Goal: Communication & Community: Answer question/provide support

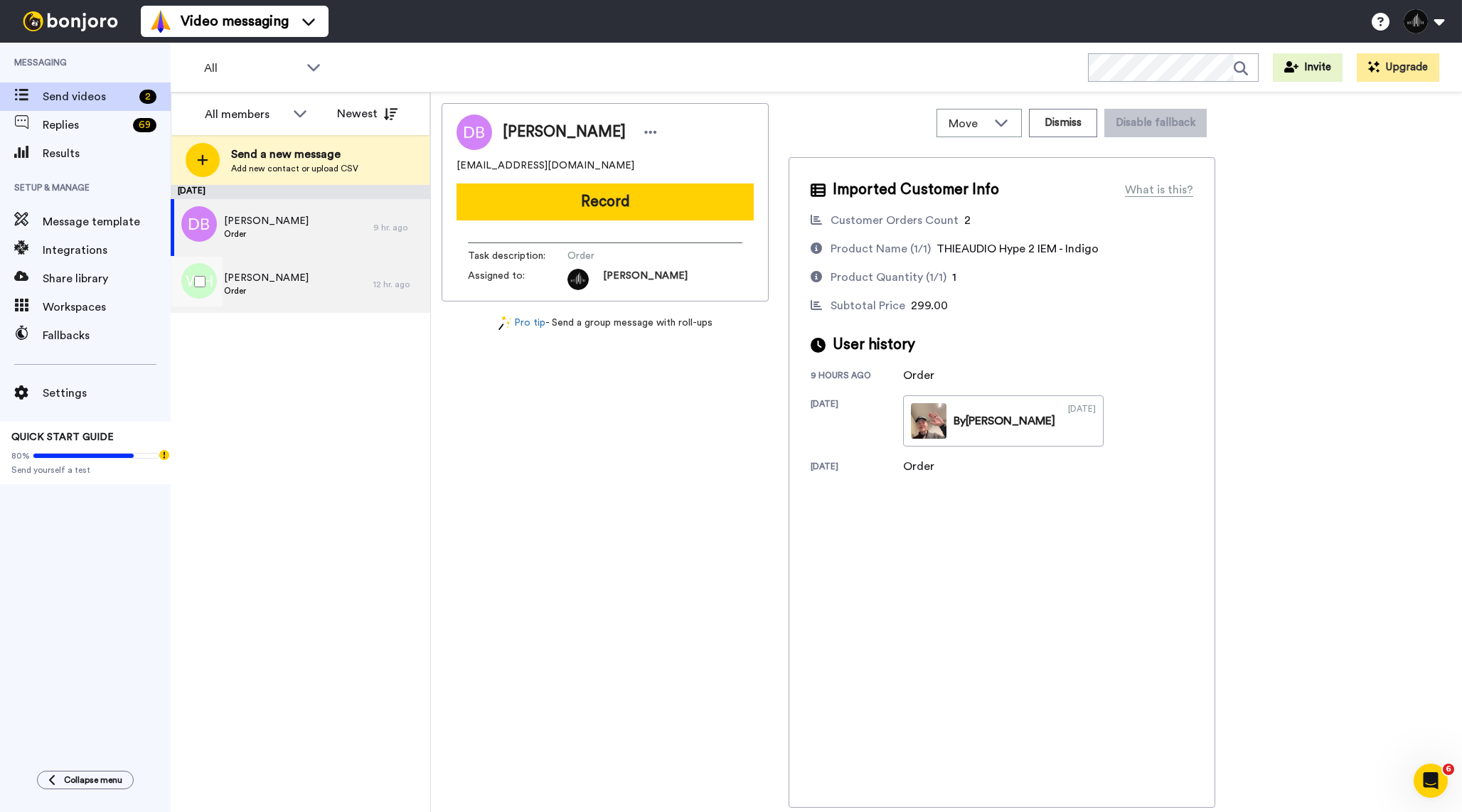
click at [381, 298] on div "Wayne Hall Order 12 hr. ago" at bounding box center [301, 284] width 260 height 57
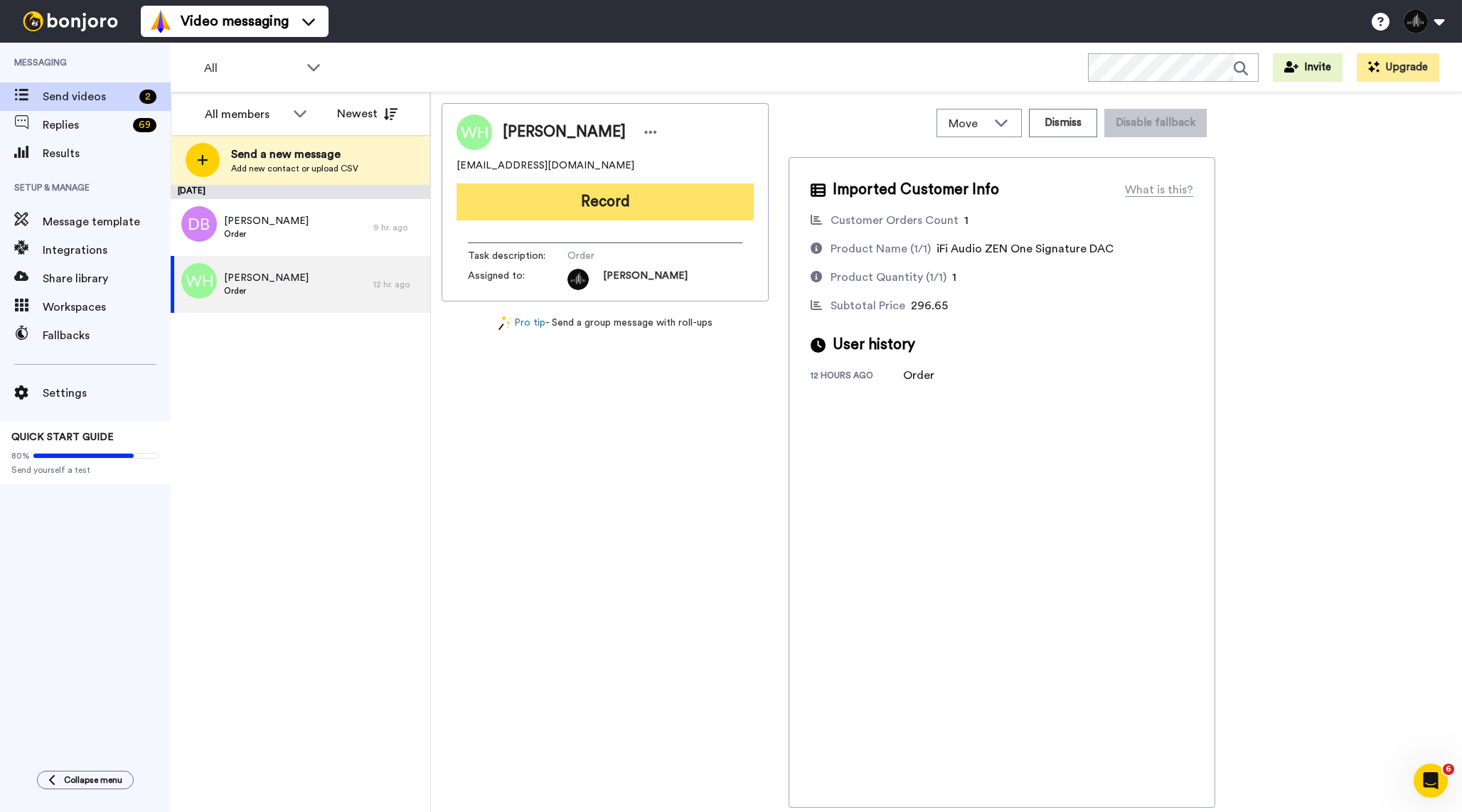
click at [673, 206] on button "Record" at bounding box center [605, 202] width 297 height 37
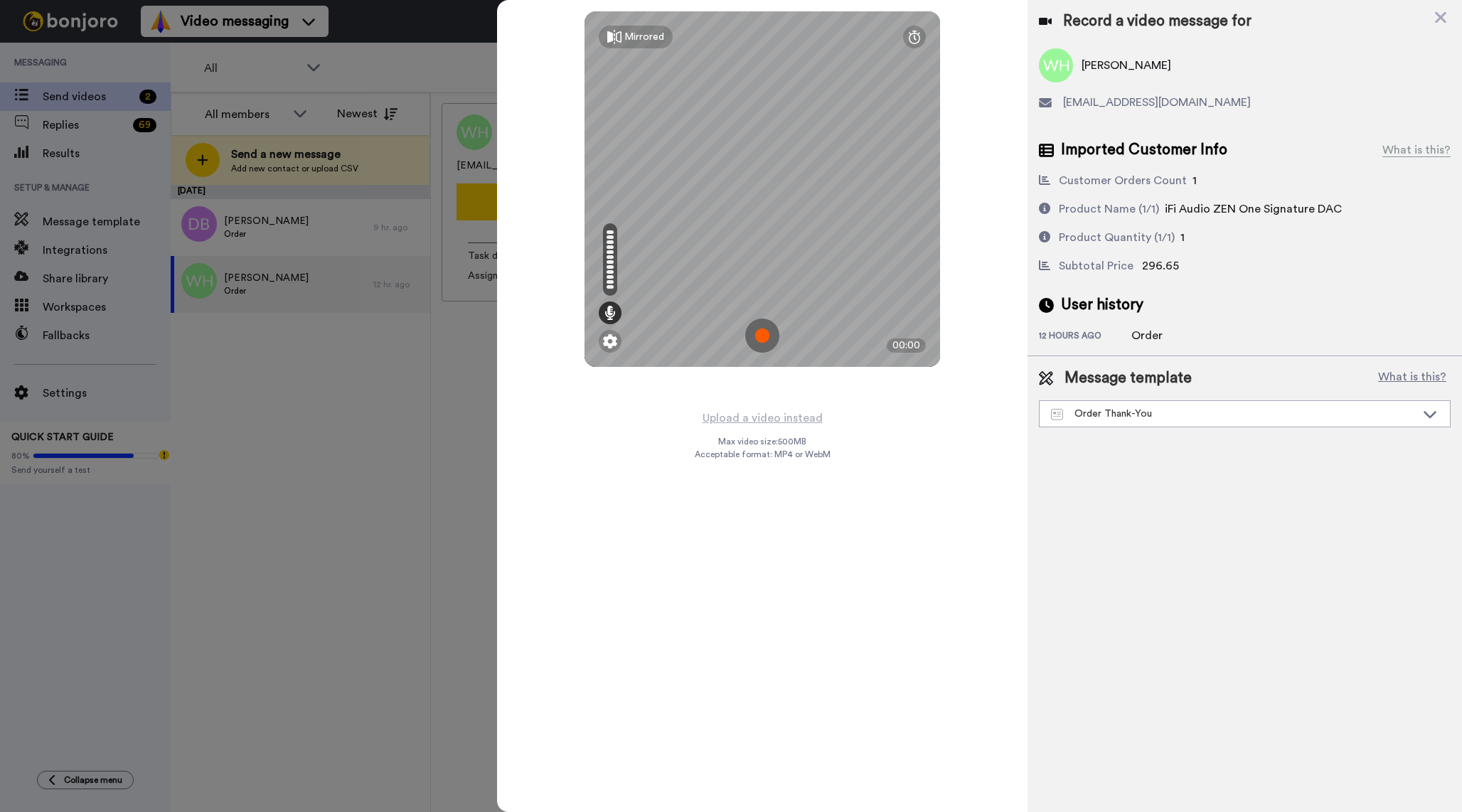
click at [766, 335] on img at bounding box center [762, 336] width 34 height 34
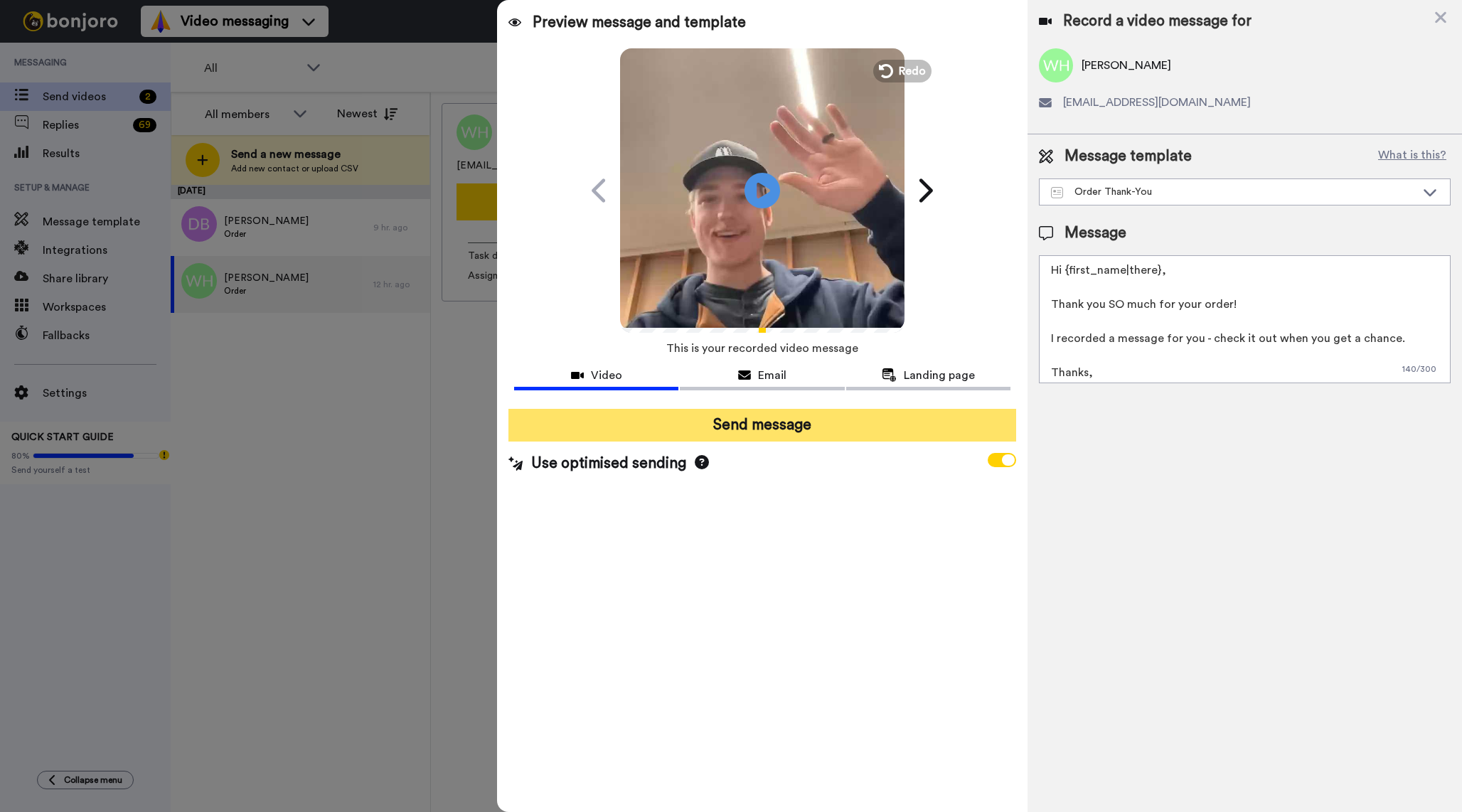
click at [811, 437] on button "Send message" at bounding box center [762, 425] width 508 height 33
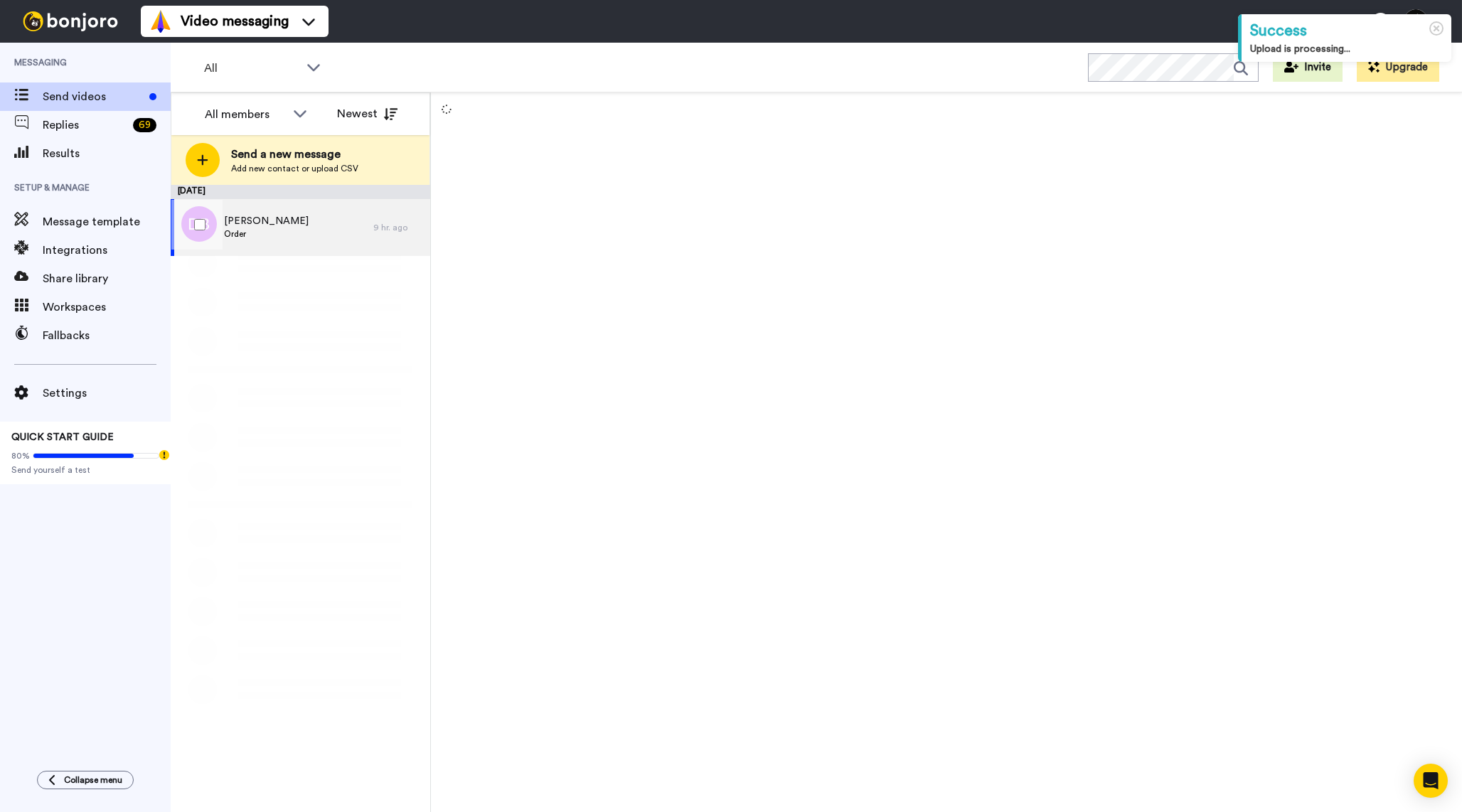
click at [335, 243] on div "Dan Bechtlofft Order" at bounding box center [272, 227] width 203 height 57
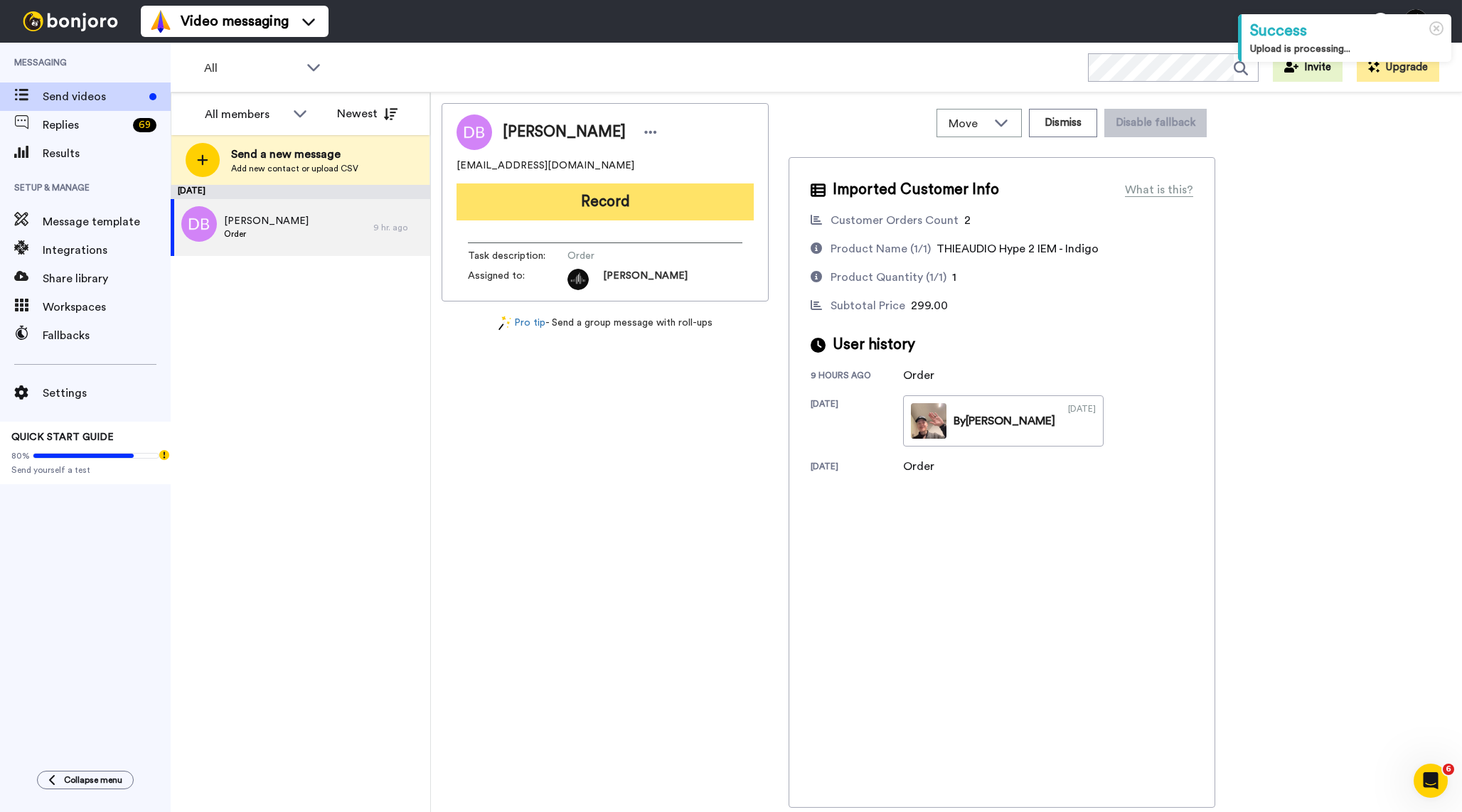
click at [569, 213] on button "Record" at bounding box center [605, 202] width 297 height 37
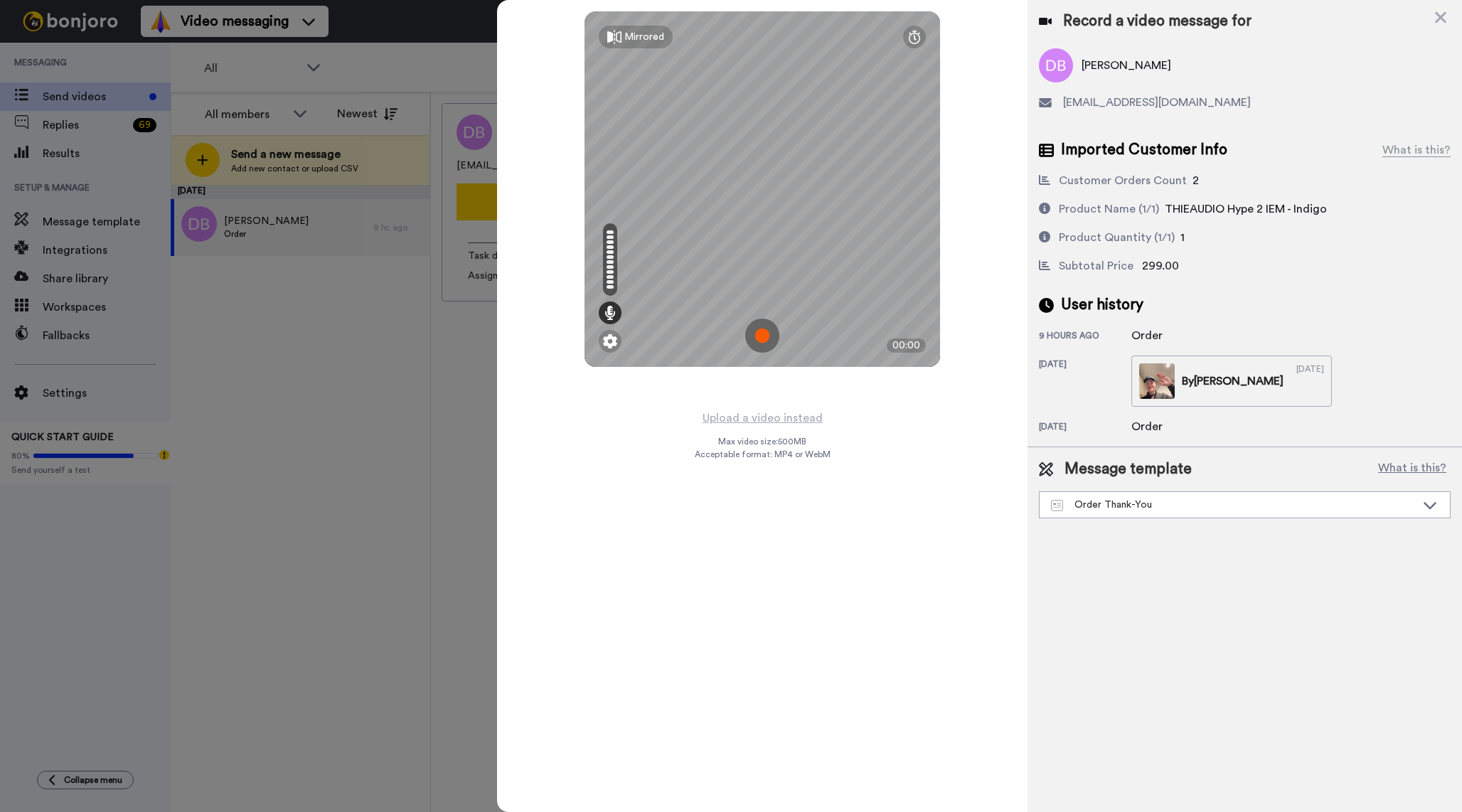
click at [765, 332] on img at bounding box center [762, 336] width 34 height 34
click at [959, 103] on div "Mirrored Redo 00:17" at bounding box center [762, 406] width 531 height 812
click at [963, 86] on div "Mirrored Redo 00:22" at bounding box center [762, 406] width 531 height 812
click at [995, 117] on div "Mirrored Redo 00:40" at bounding box center [762, 406] width 531 height 812
click at [765, 326] on img at bounding box center [762, 336] width 34 height 34
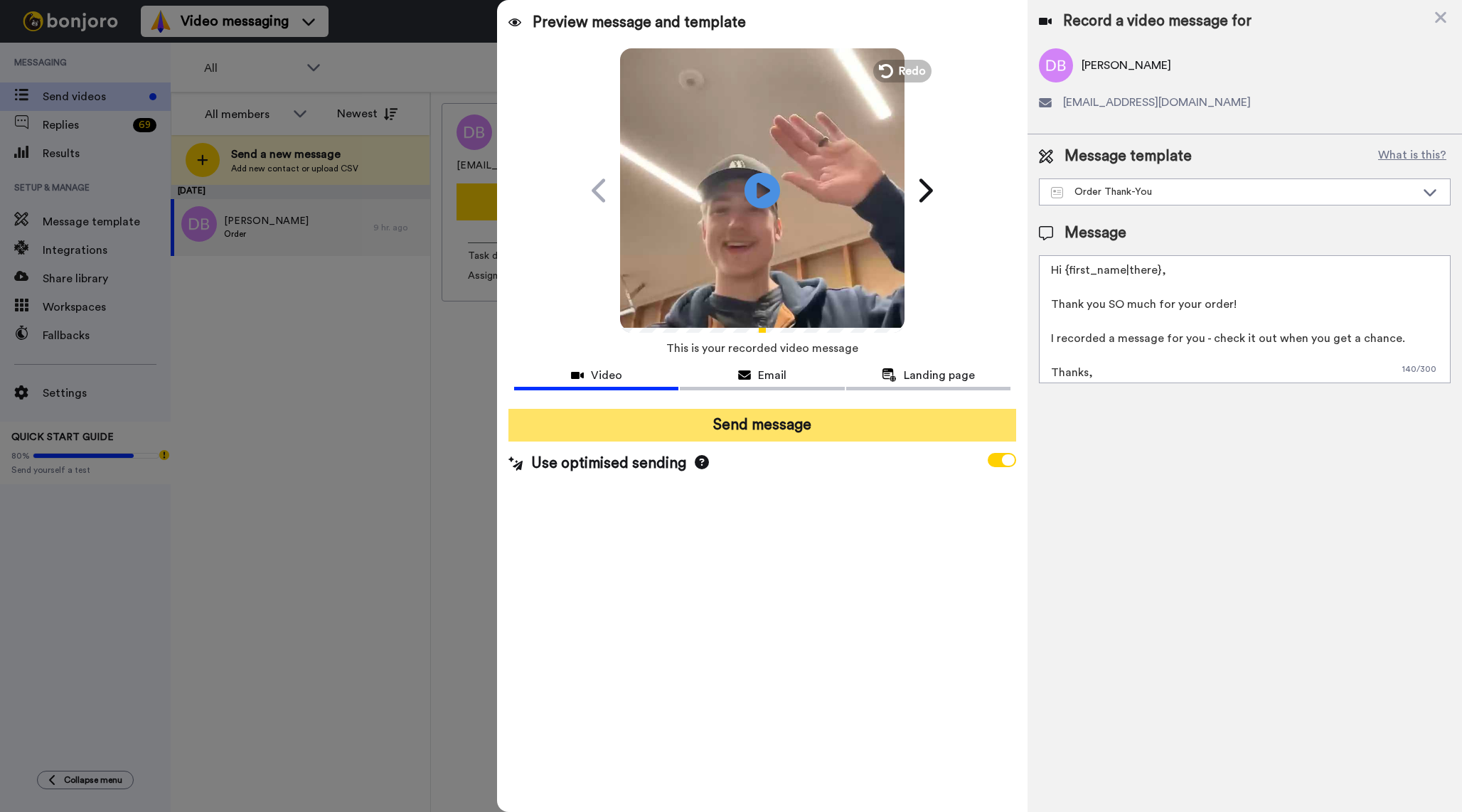
click at [807, 412] on button "Send message" at bounding box center [762, 425] width 508 height 33
